Goal: Find specific page/section: Find specific page/section

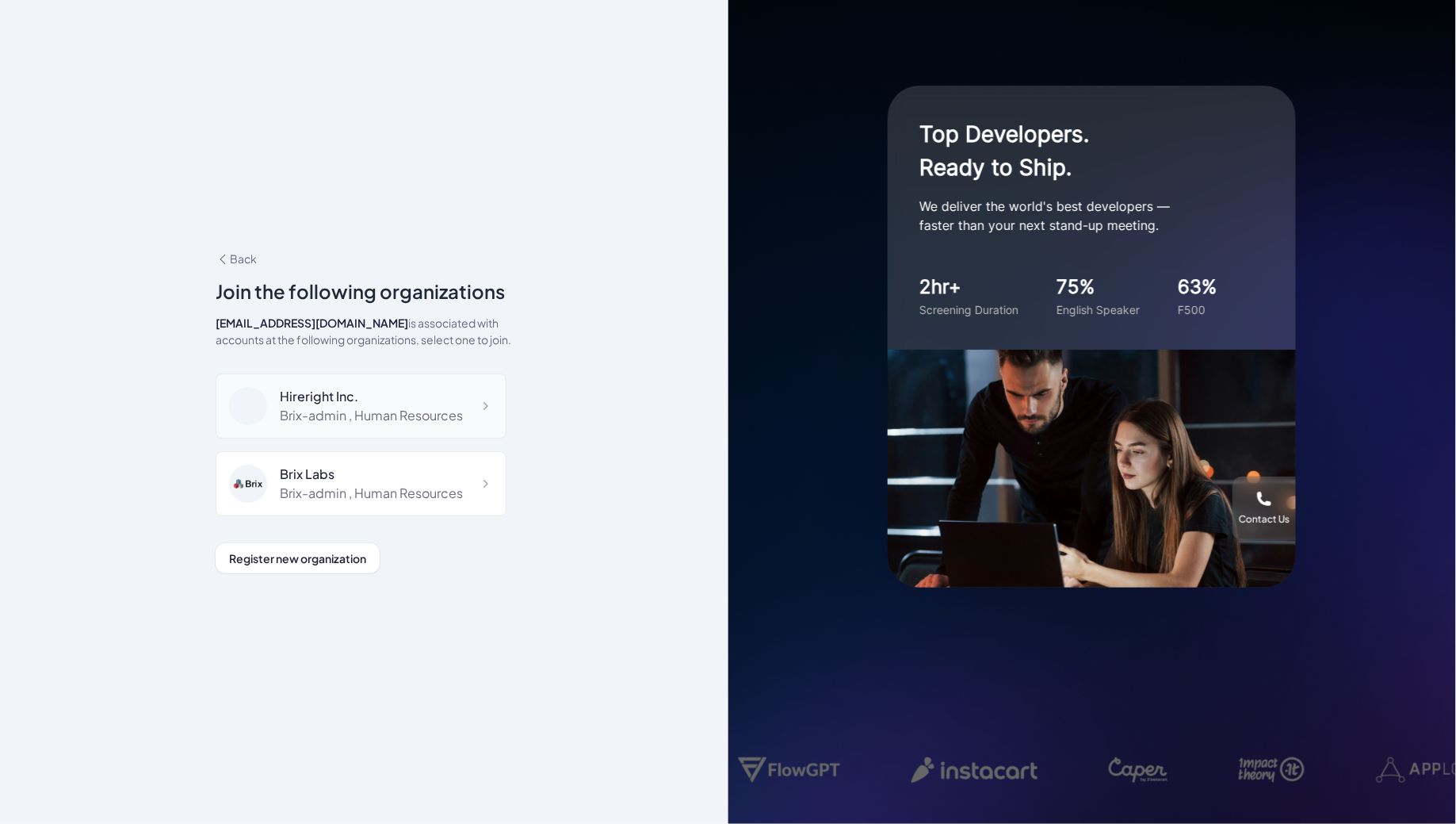
scroll to position [3106, 0]
click at [439, 452] on div "Silicon Data Brix-admin , Administrator" at bounding box center [361, 484] width 291 height 65
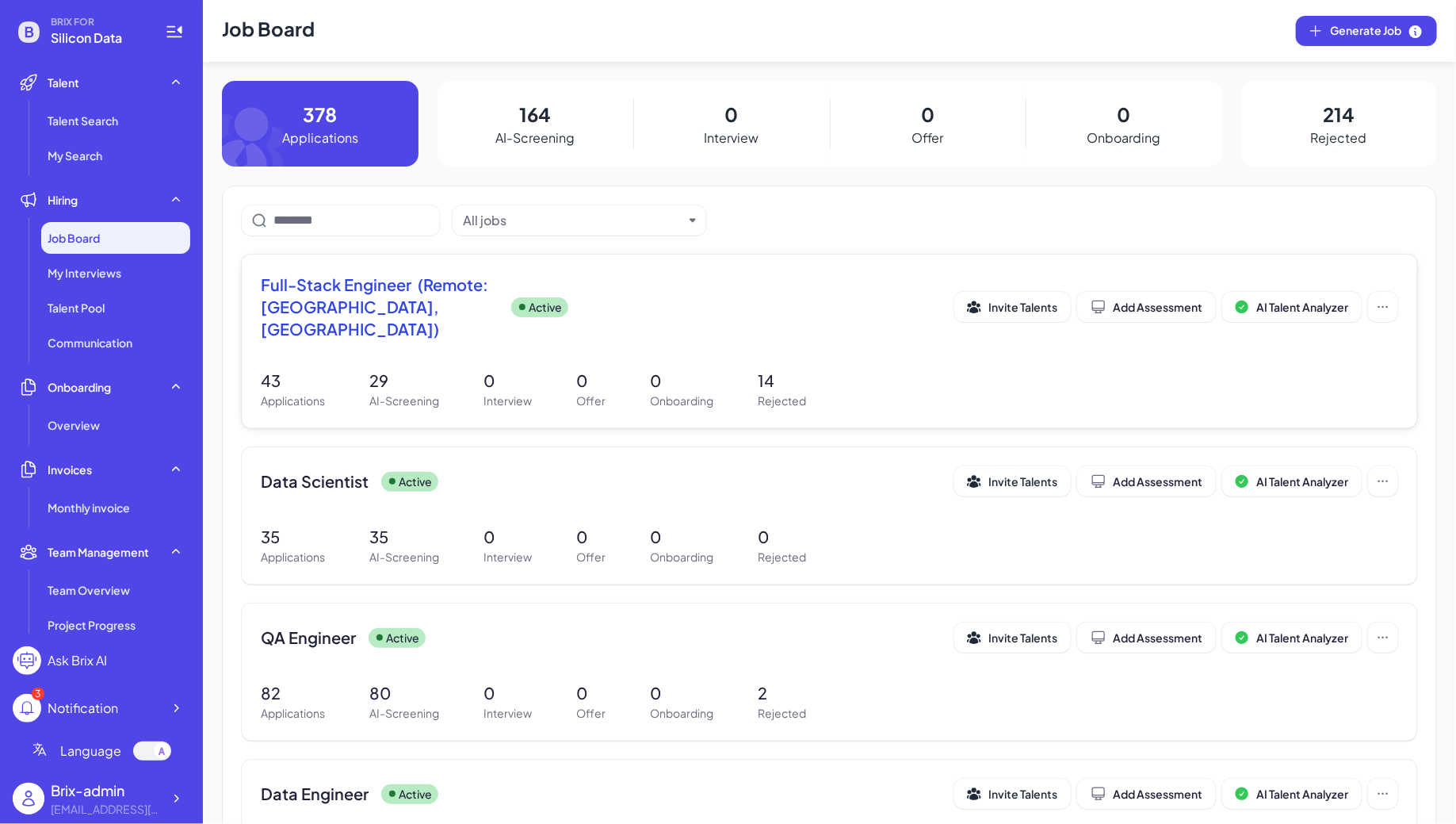
click at [431, 328] on div "Full-Stack Engineer (Remote: [GEOGRAPHIC_DATA], [GEOGRAPHIC_DATA]) Active Invit…" at bounding box center [828, 340] width 1175 height 173
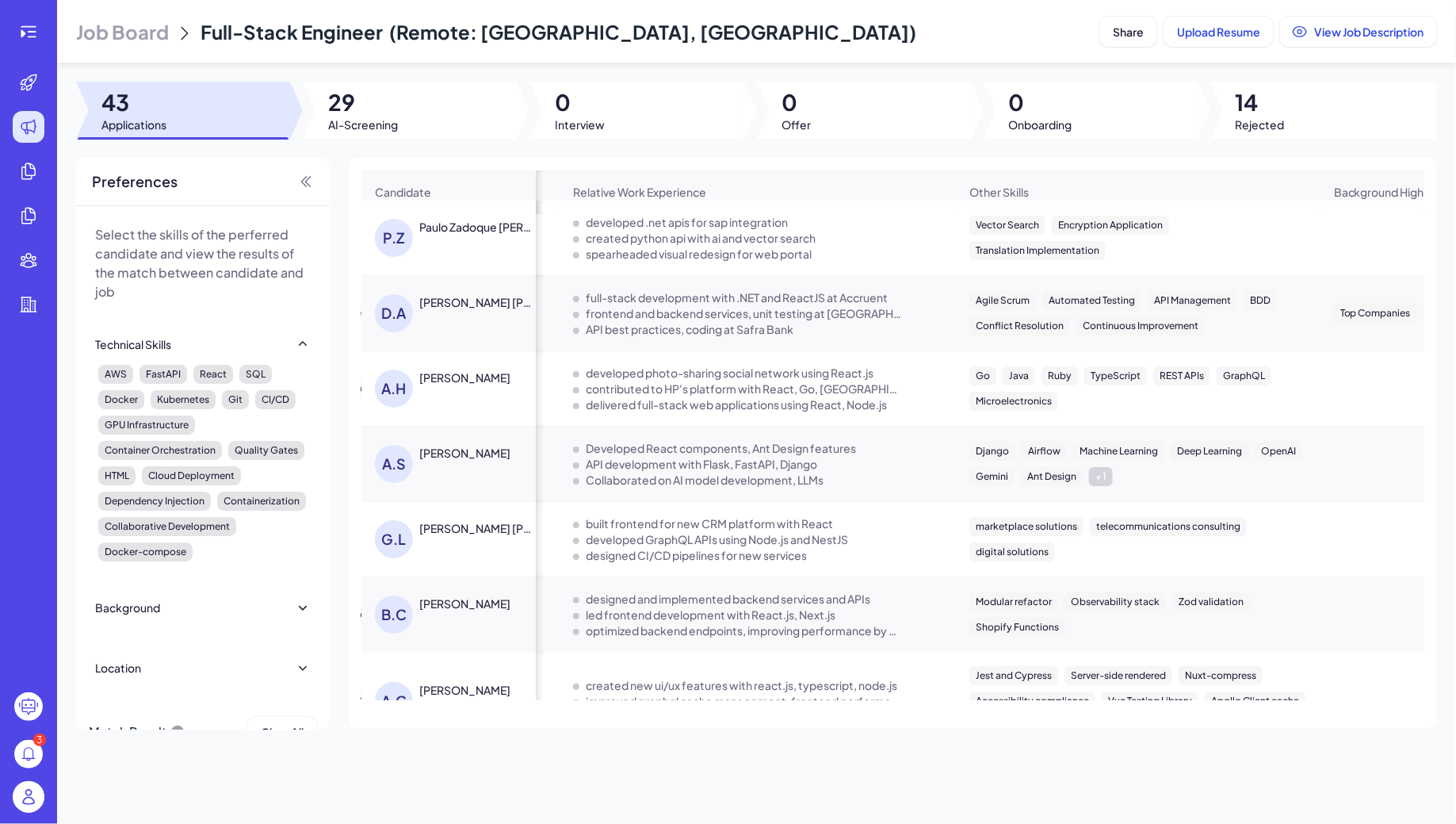
scroll to position [0, 1045]
